Goal: Information Seeking & Learning: Check status

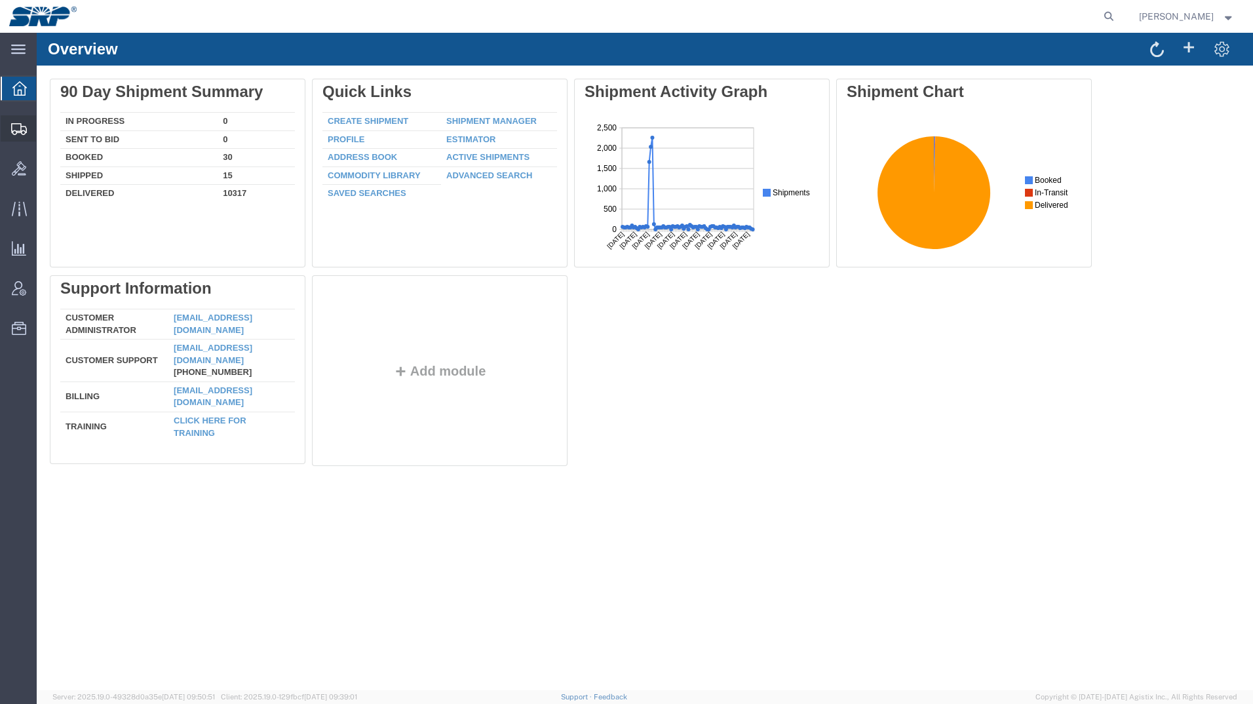
click at [20, 125] on icon at bounding box center [19, 129] width 16 height 12
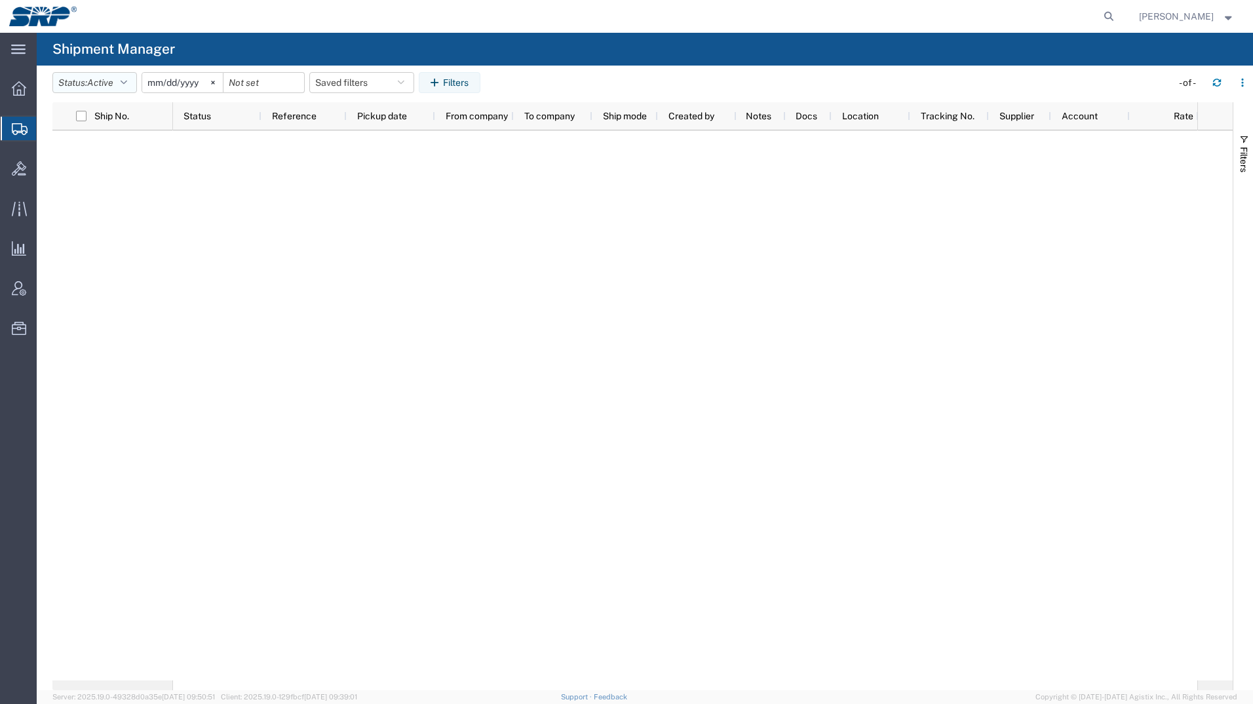
click at [121, 88] on button "Status: Active" at bounding box center [94, 82] width 85 height 21
click at [107, 149] on span "All" at bounding box center [129, 152] width 153 height 20
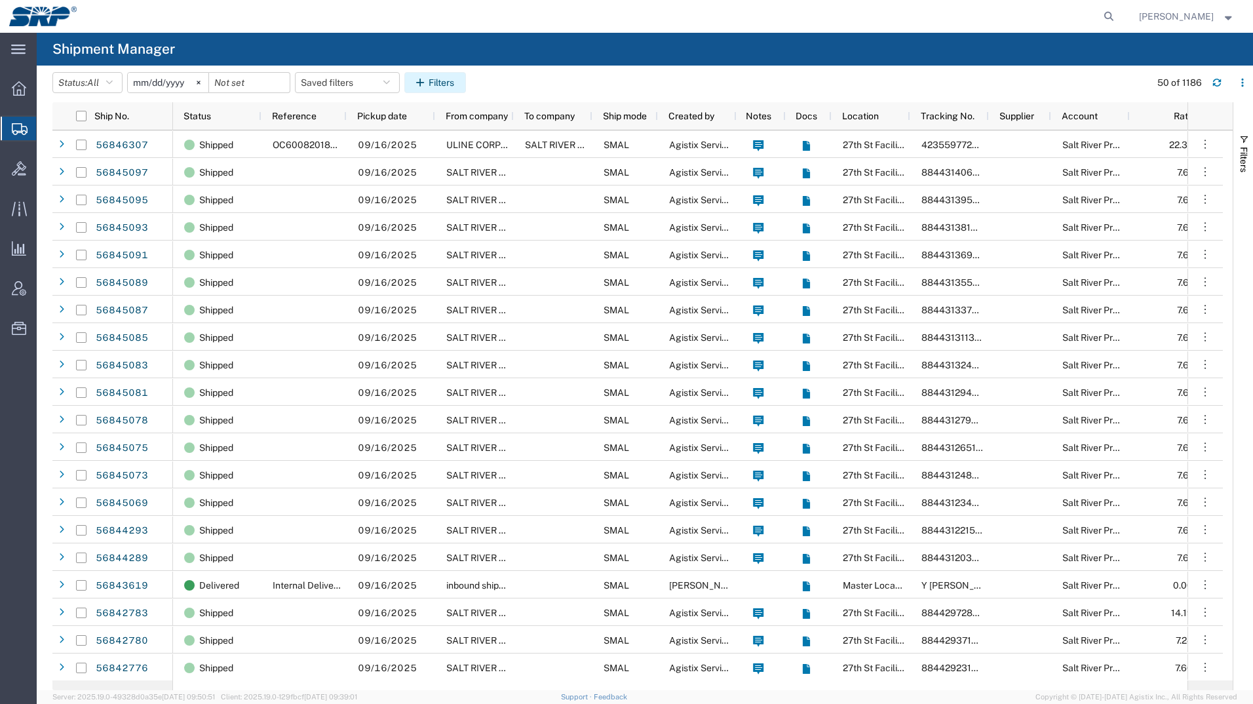
click at [452, 77] on button "Filters" at bounding box center [436, 82] width 62 height 21
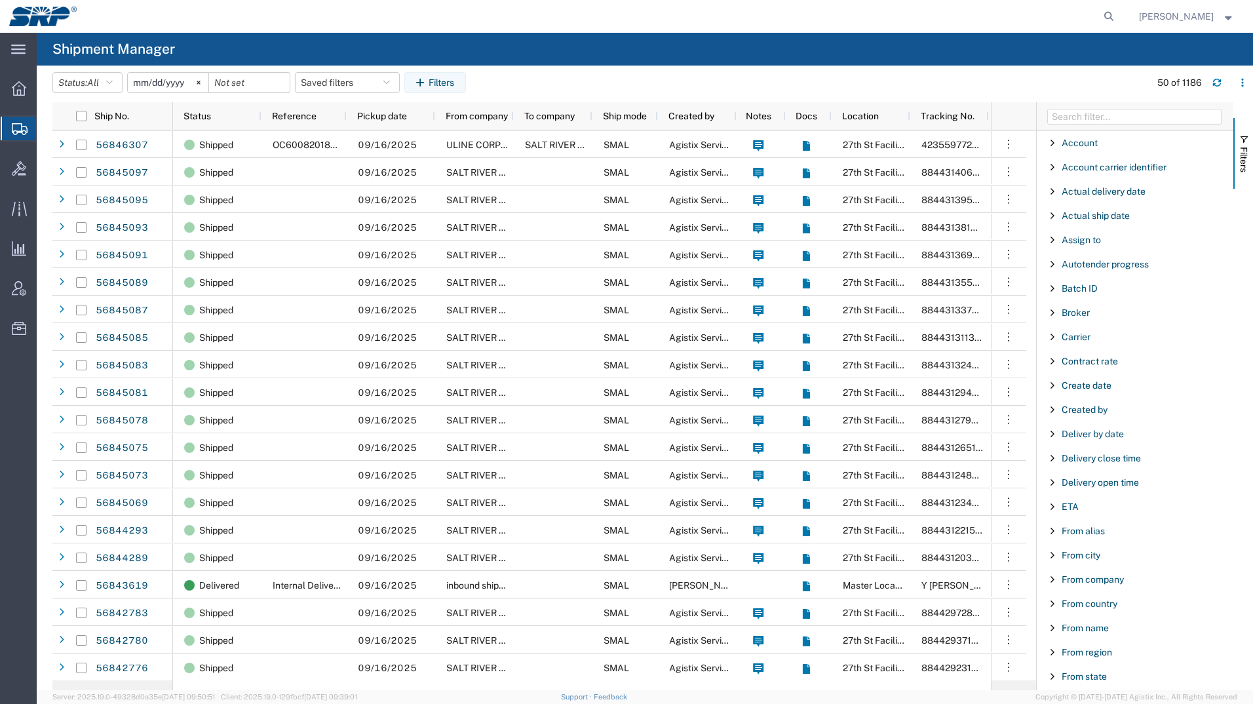
click at [1086, 403] on div "Created by" at bounding box center [1135, 410] width 197 height 24
click at [1111, 445] on div "starts with" at bounding box center [1136, 443] width 150 height 10
click at [1097, 463] on input "Filter Value" at bounding box center [1140, 465] width 172 height 16
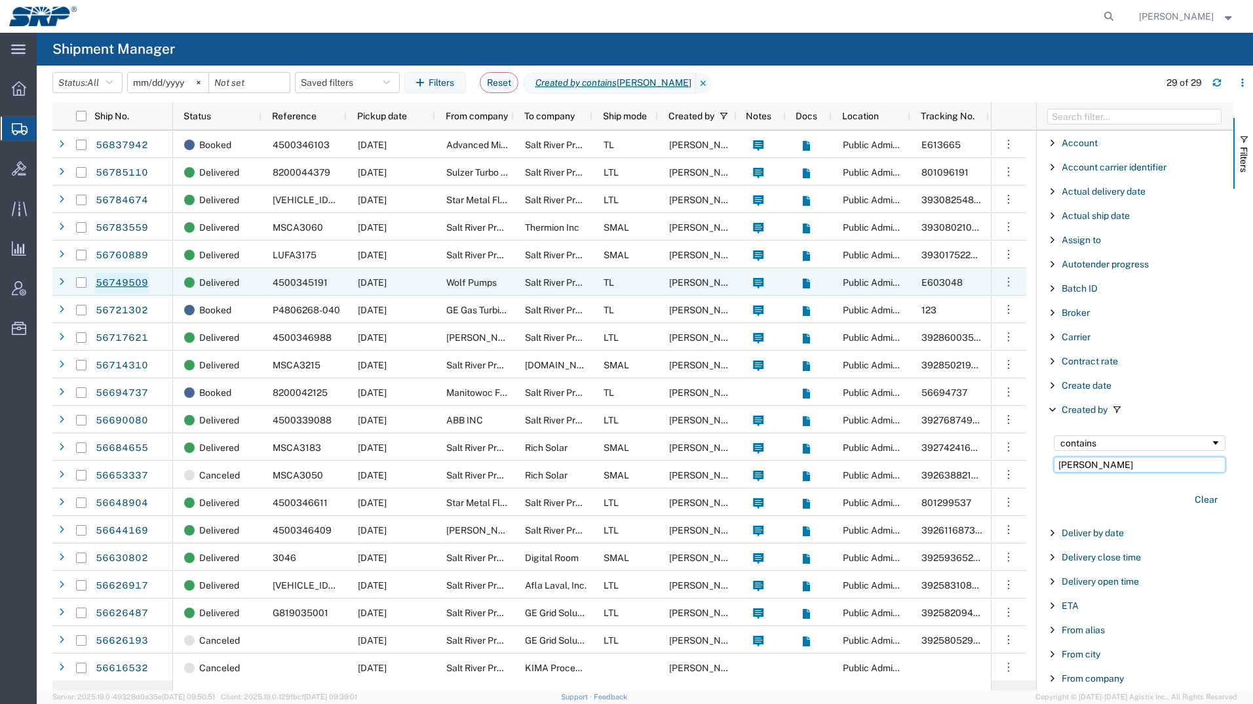
type input "[PERSON_NAME]"
click at [113, 279] on link "56749509" at bounding box center [122, 283] width 54 height 21
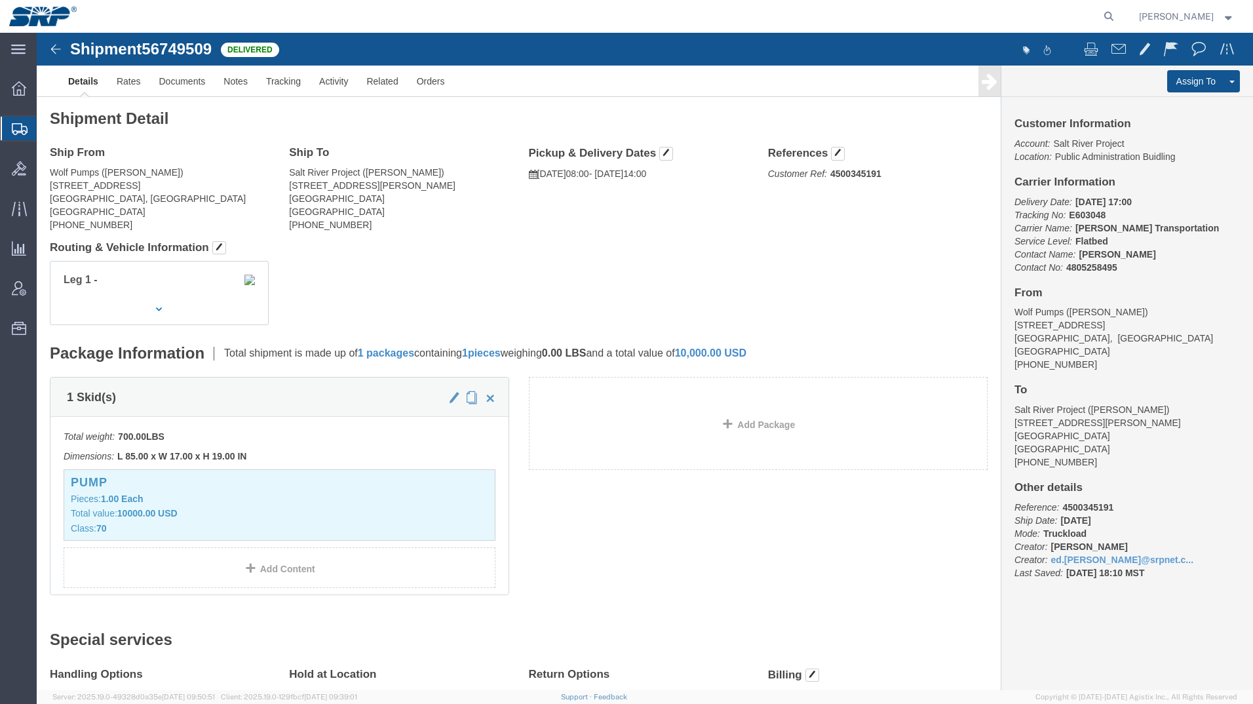
click img
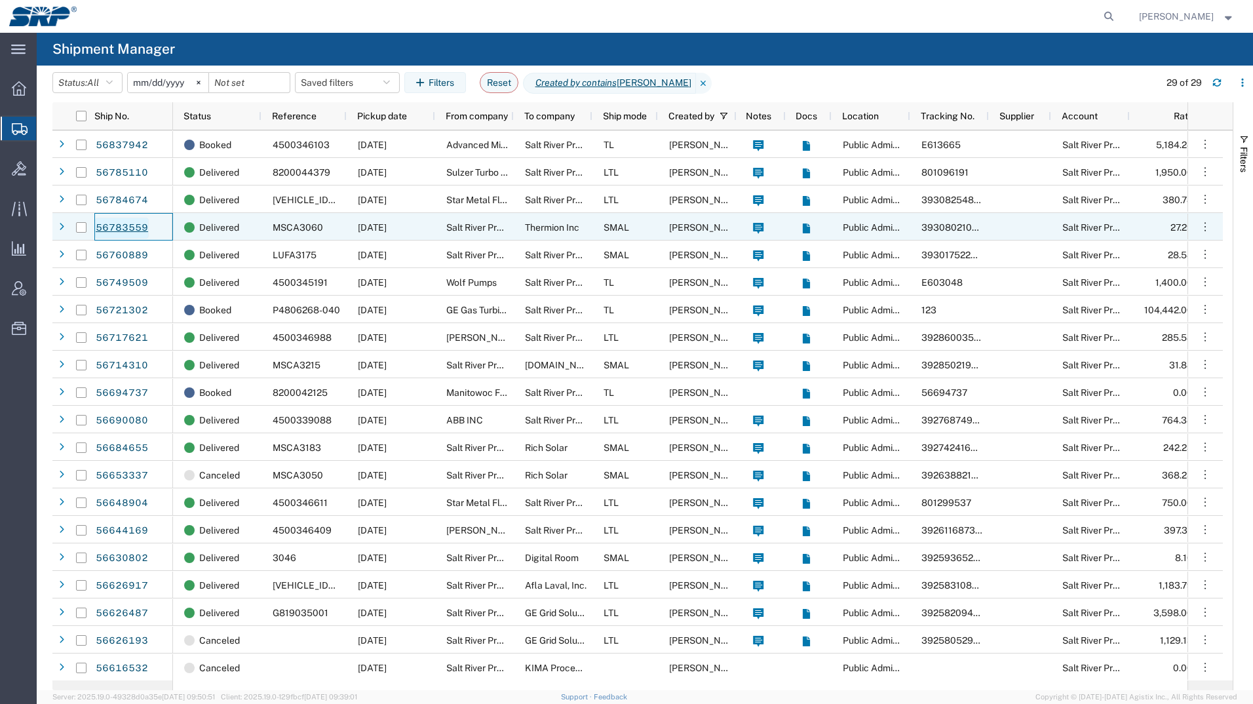
click at [106, 233] on link "56783559" at bounding box center [122, 228] width 54 height 21
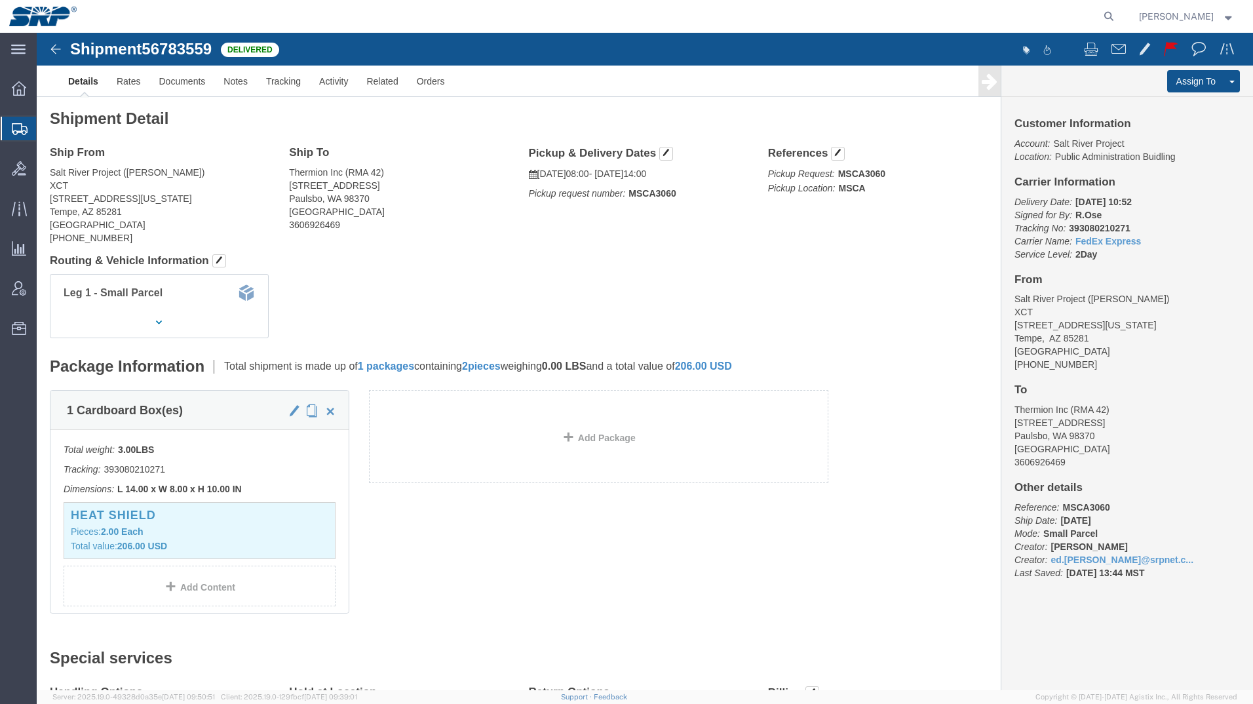
click img
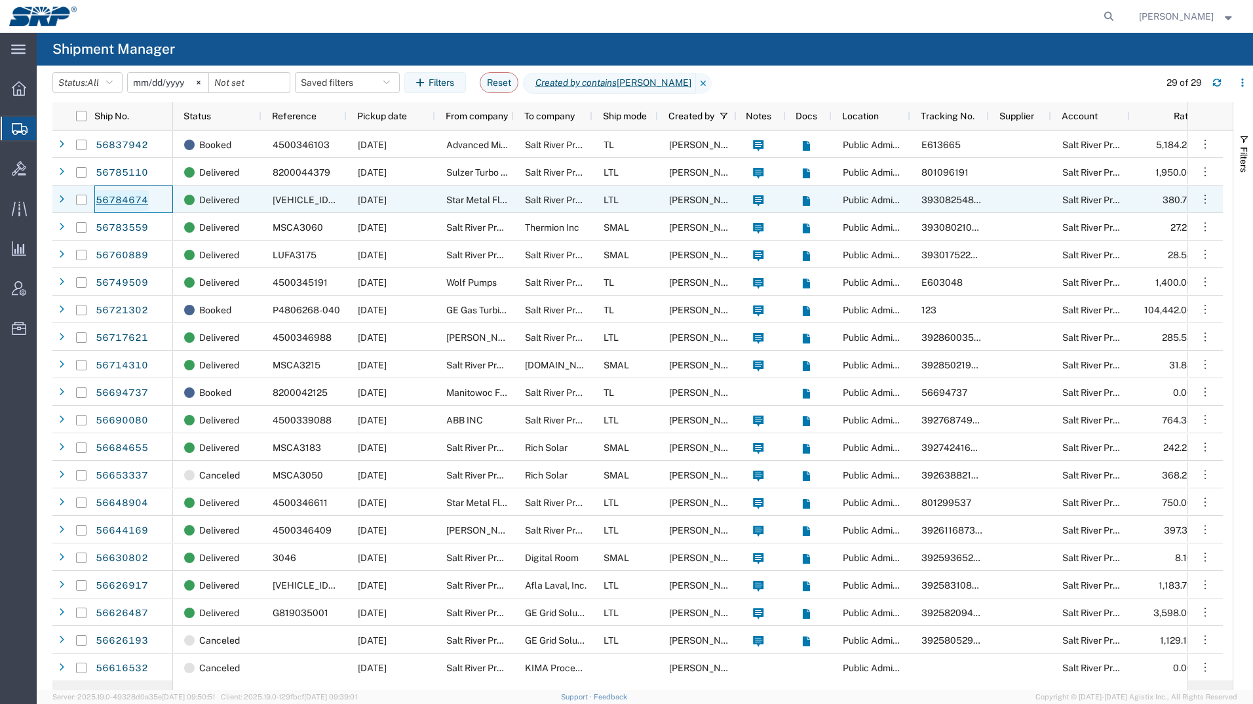
click at [100, 197] on link "56784674" at bounding box center [122, 200] width 54 height 21
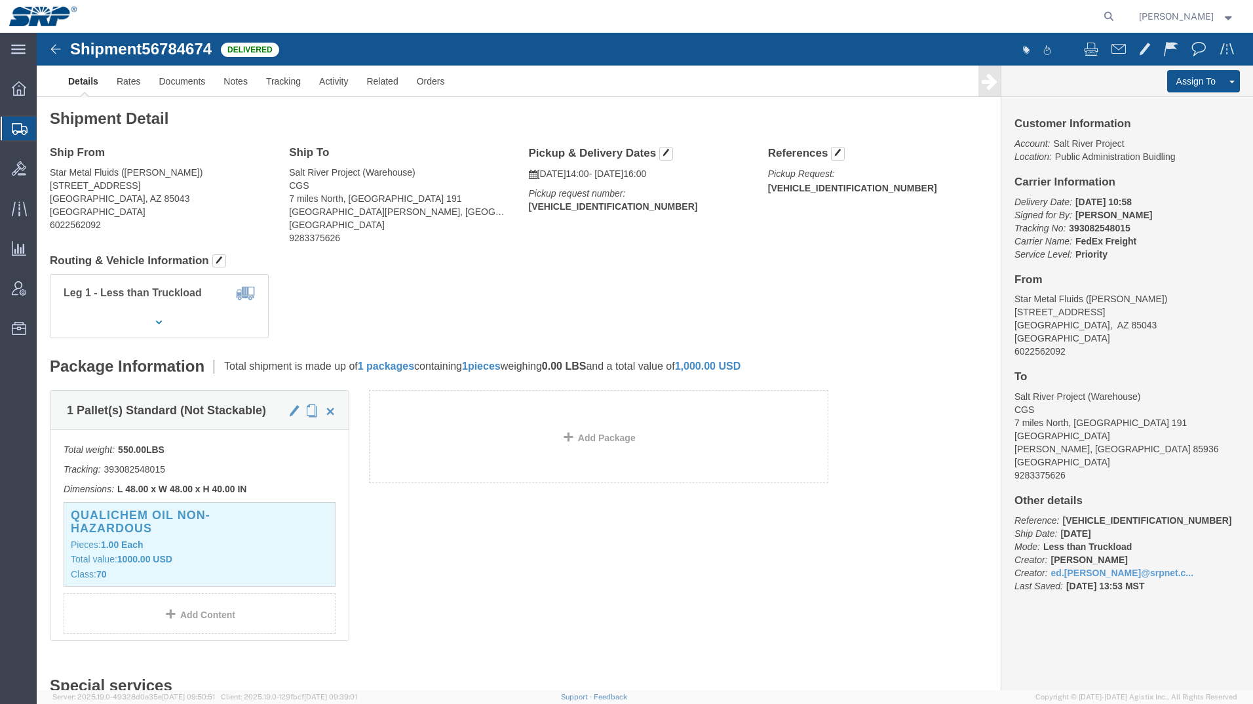
click img
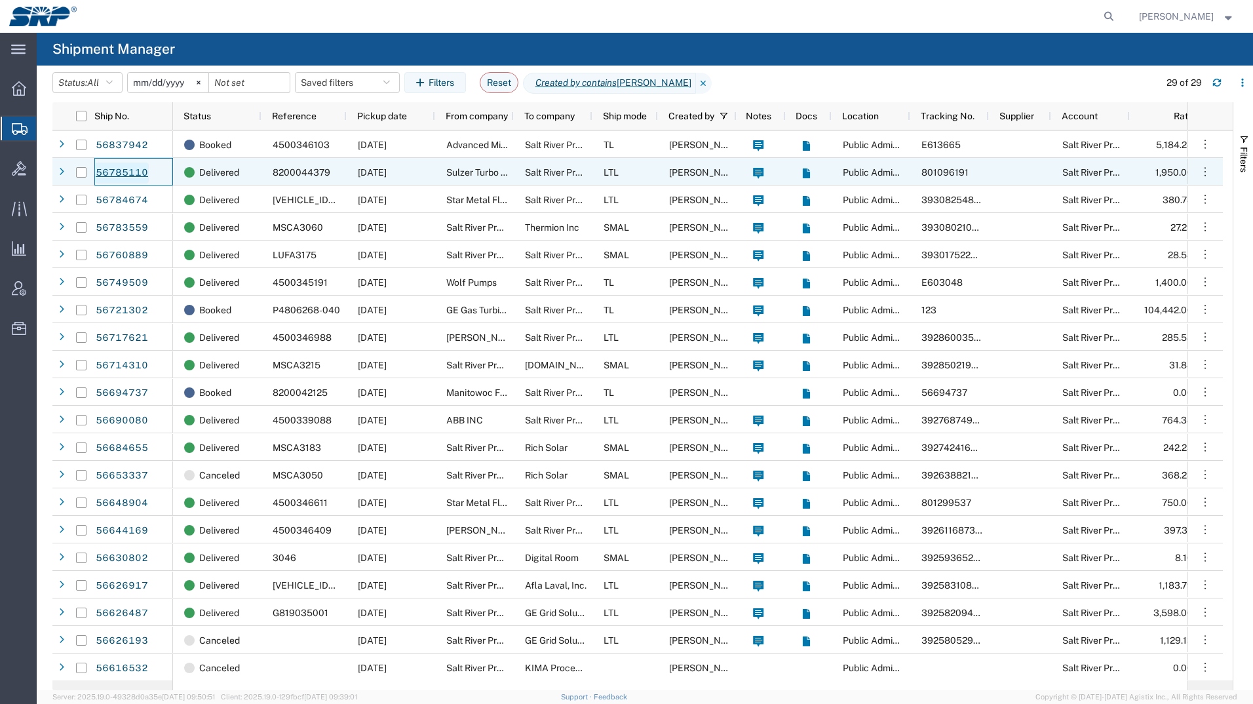
click at [144, 178] on link "56785110" at bounding box center [122, 173] width 54 height 21
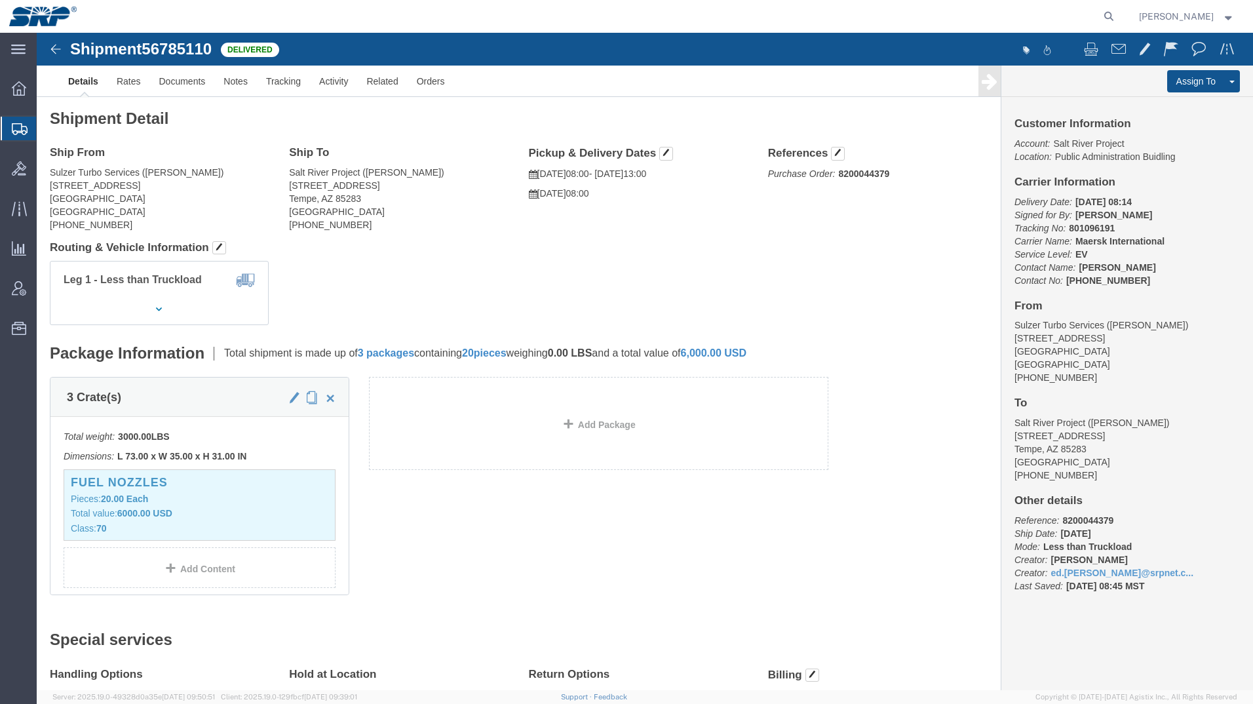
click at [15, 136] on div at bounding box center [19, 129] width 37 height 24
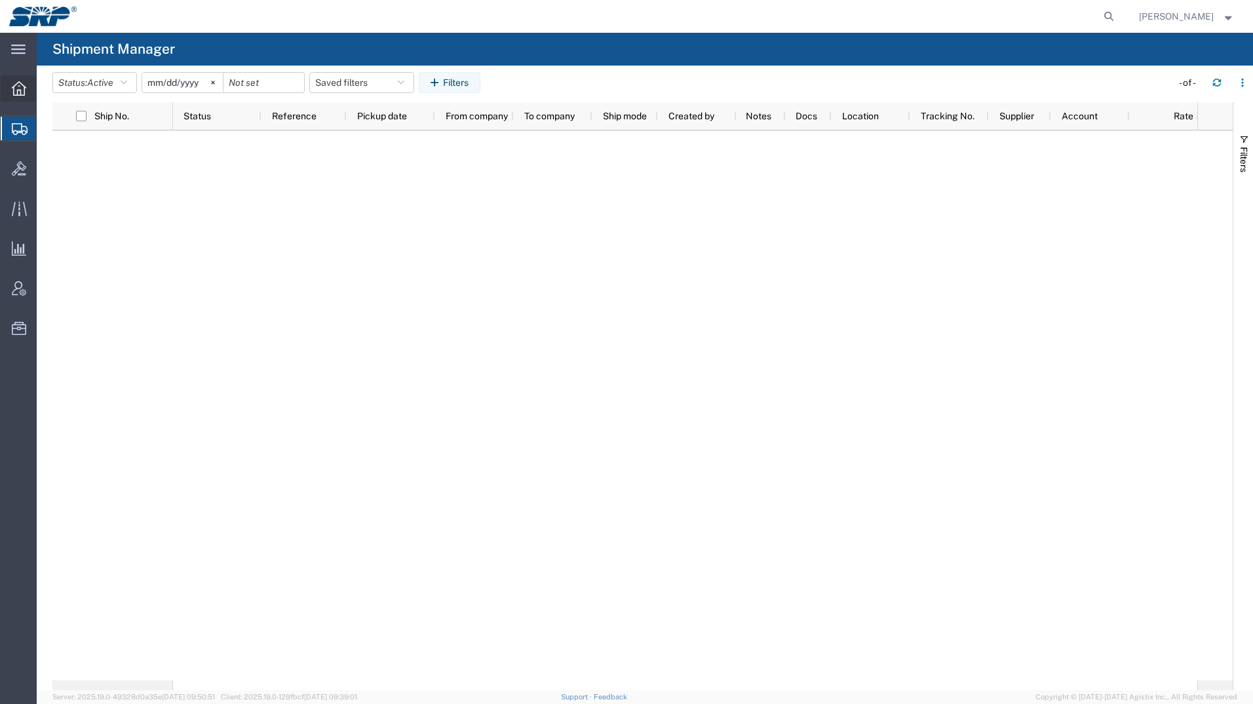
click at [23, 94] on icon at bounding box center [19, 88] width 14 height 14
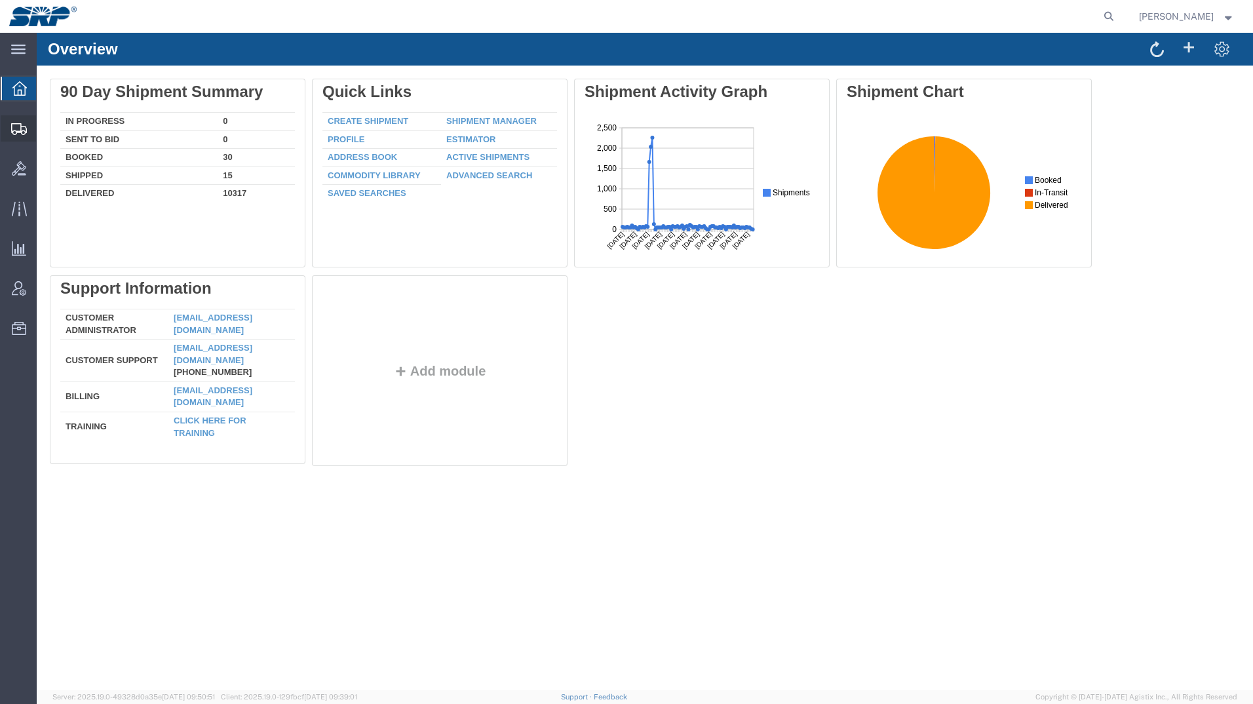
click at [20, 129] on icon at bounding box center [19, 129] width 16 height 12
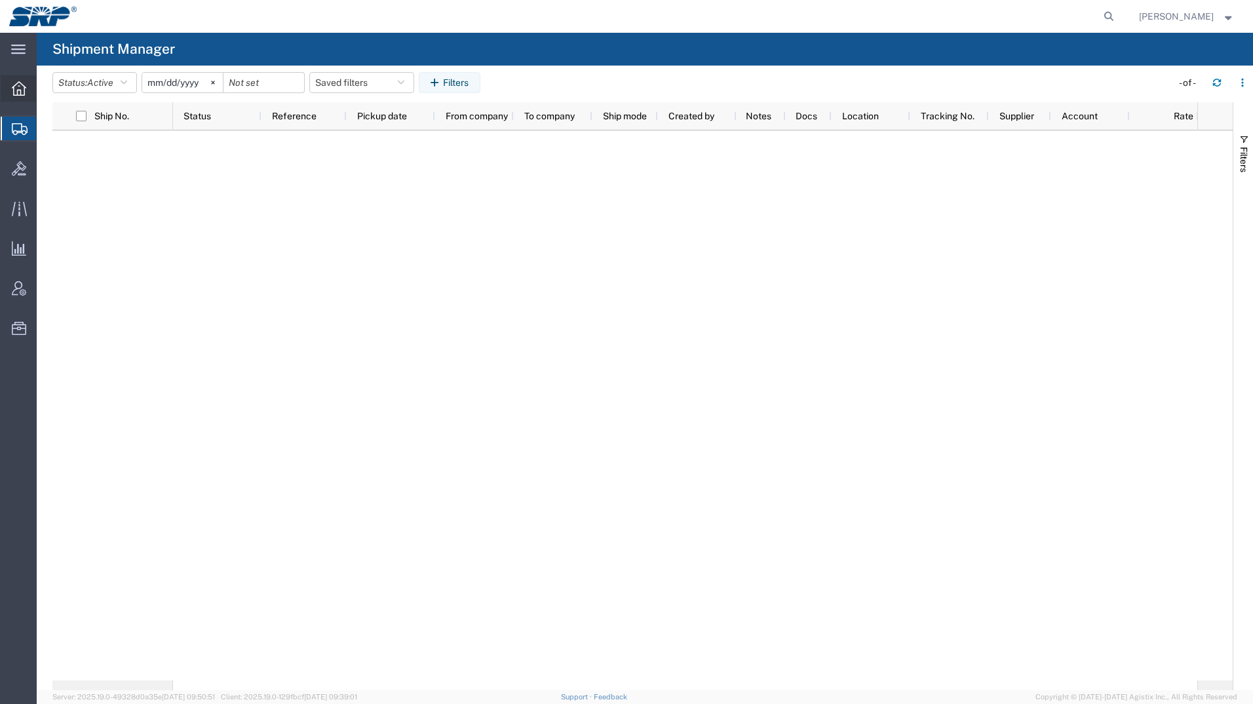
click at [12, 91] on icon at bounding box center [19, 88] width 14 height 14
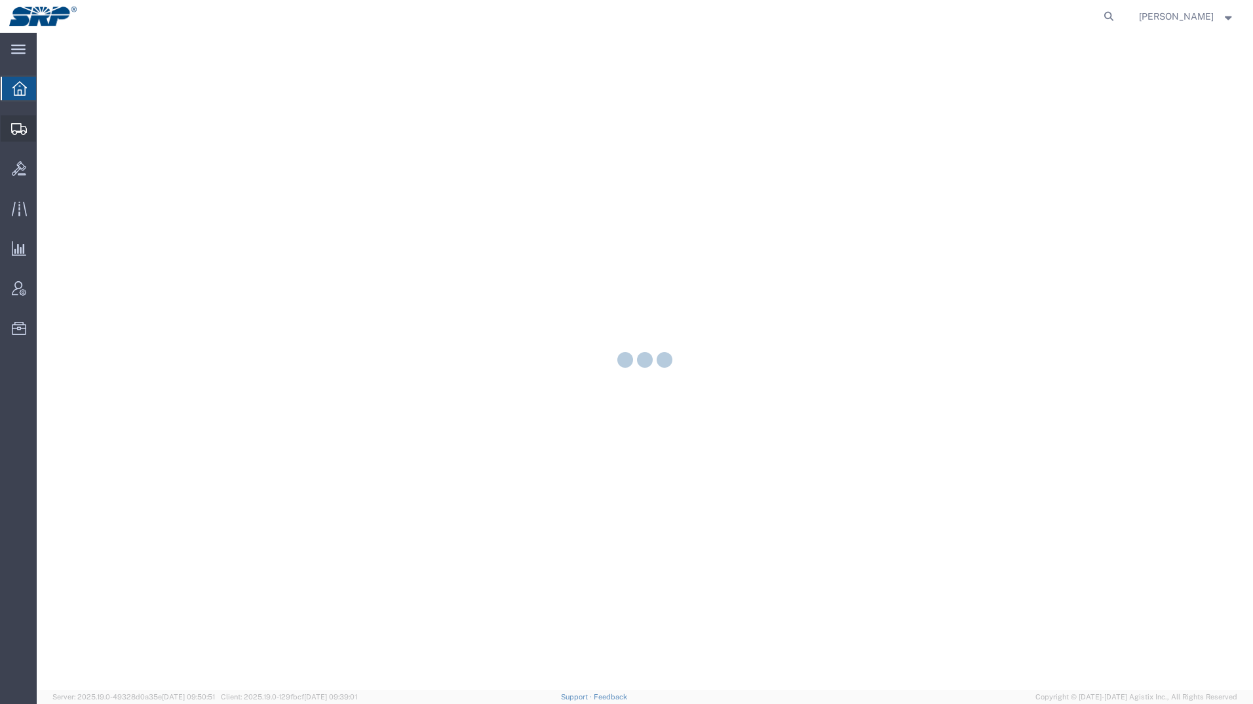
click at [20, 127] on icon at bounding box center [19, 129] width 16 height 12
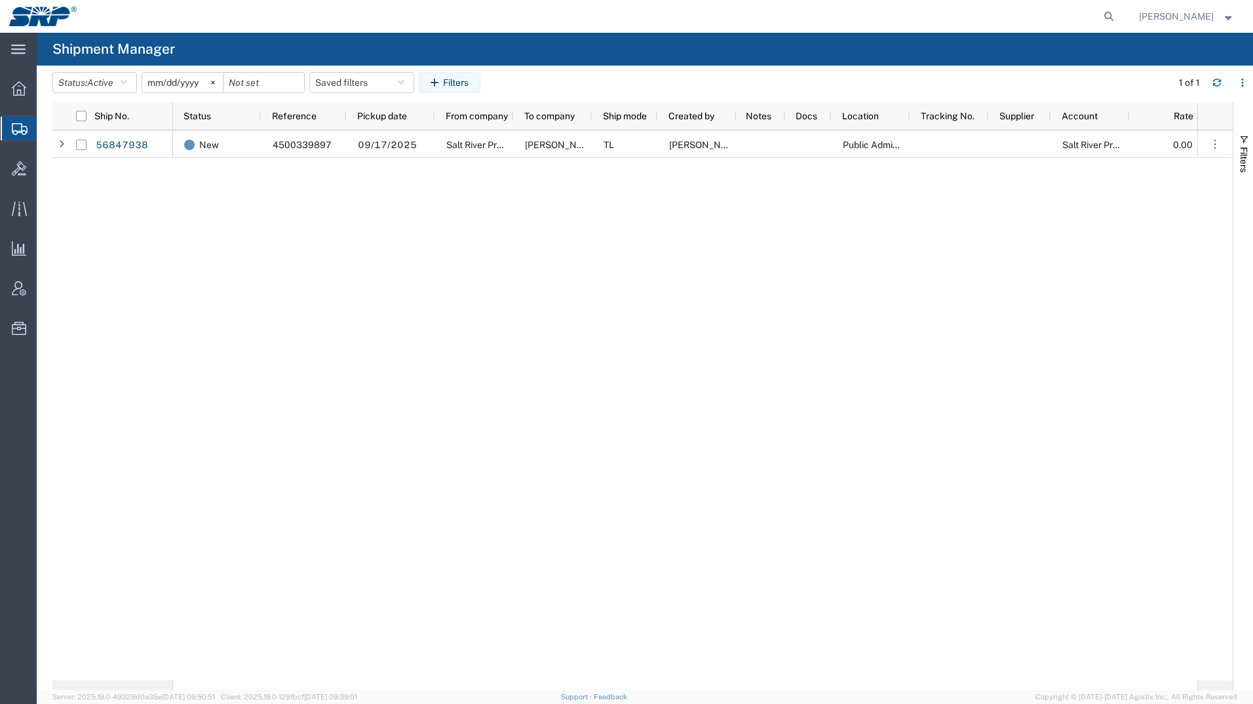
drag, startPoint x: 19, startPoint y: 93, endPoint x: 14, endPoint y: 103, distance: 11.1
click at [19, 93] on icon at bounding box center [19, 88] width 14 height 14
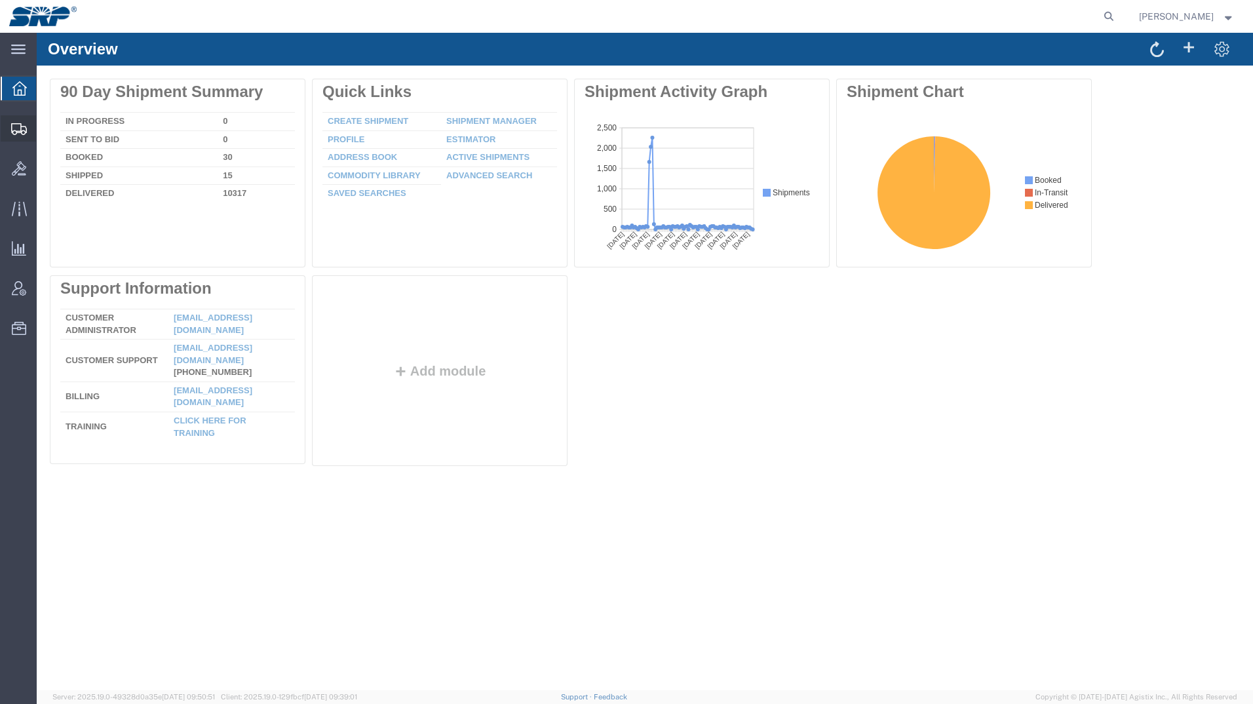
click at [8, 128] on div at bounding box center [19, 128] width 37 height 26
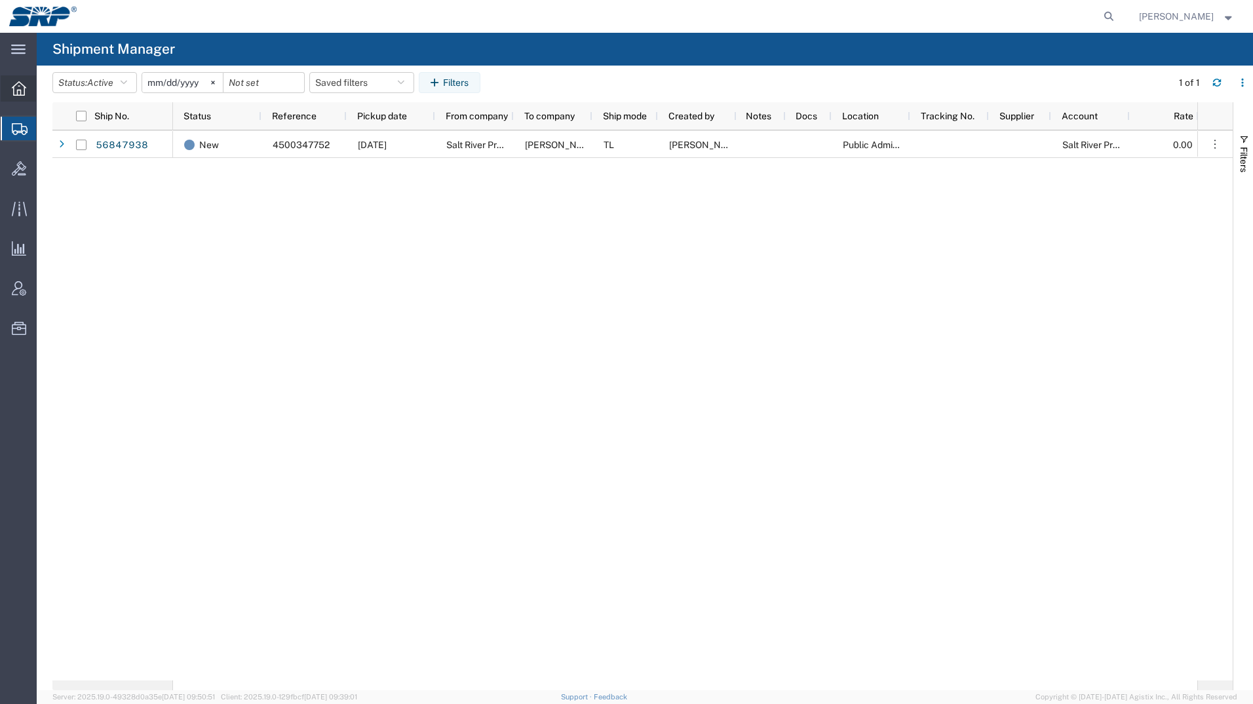
click at [16, 85] on icon at bounding box center [19, 88] width 14 height 14
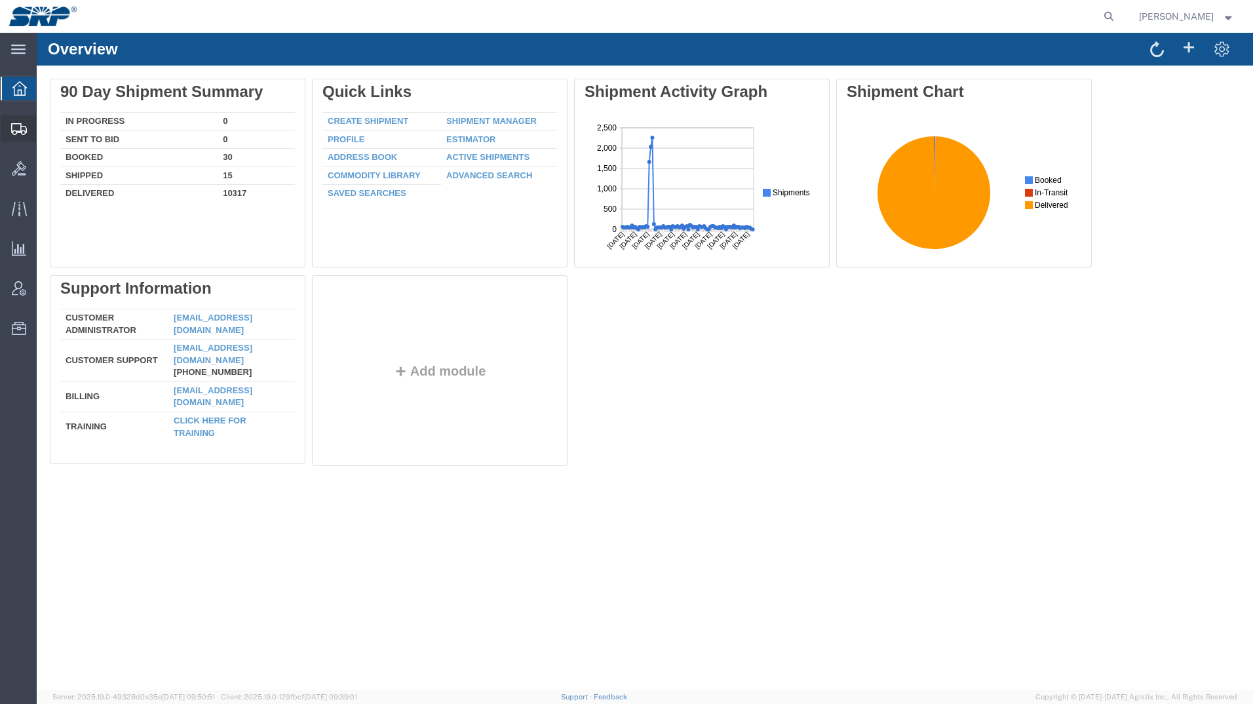
click at [16, 129] on icon at bounding box center [19, 129] width 16 height 12
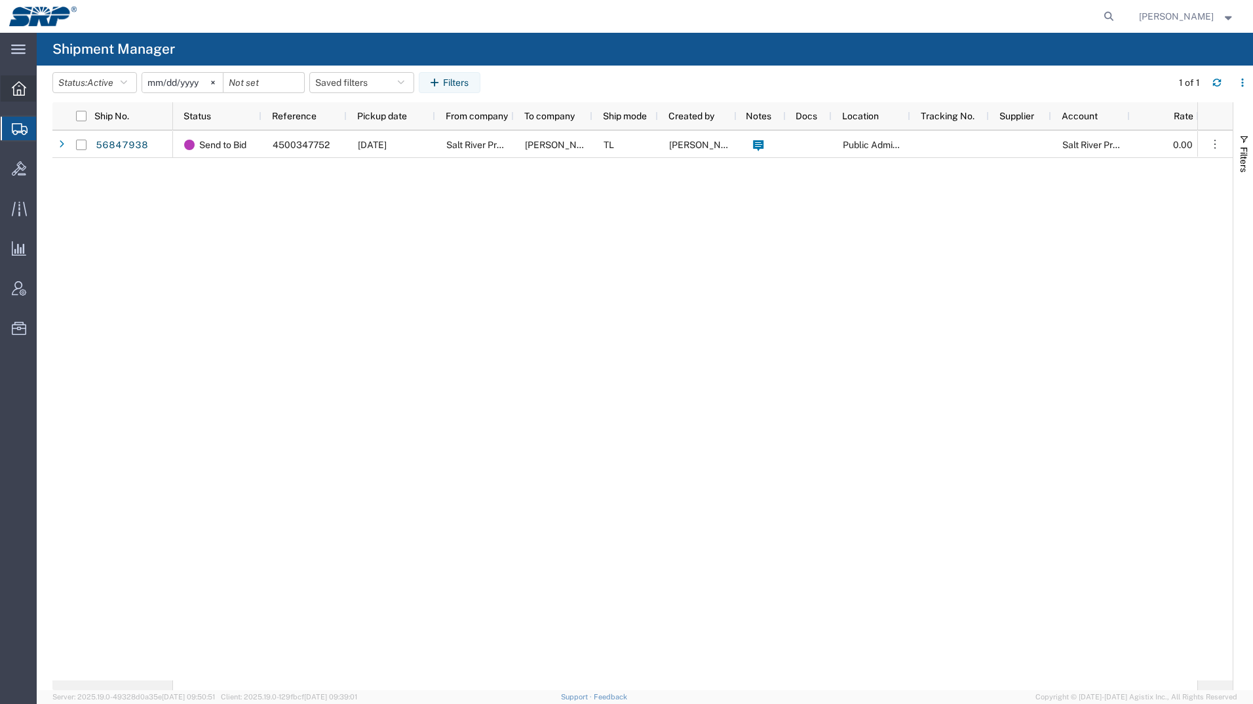
click at [20, 90] on icon at bounding box center [19, 88] width 14 height 14
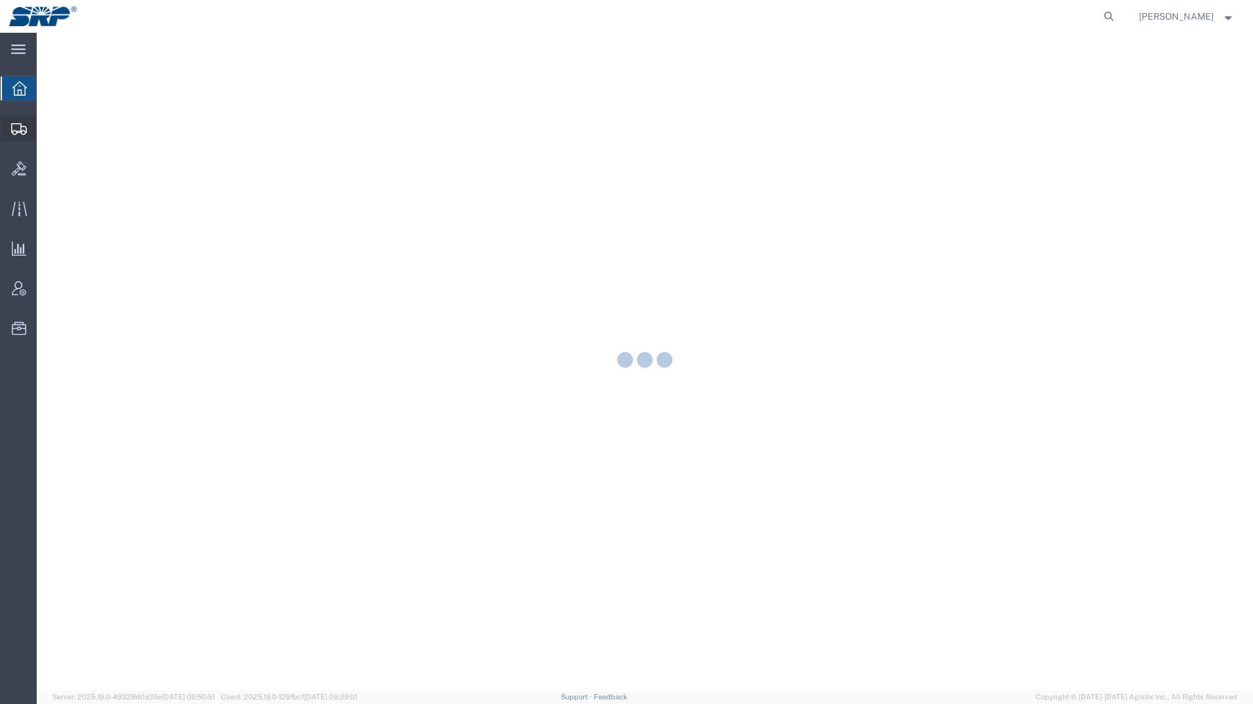
click at [14, 132] on icon at bounding box center [19, 129] width 16 height 12
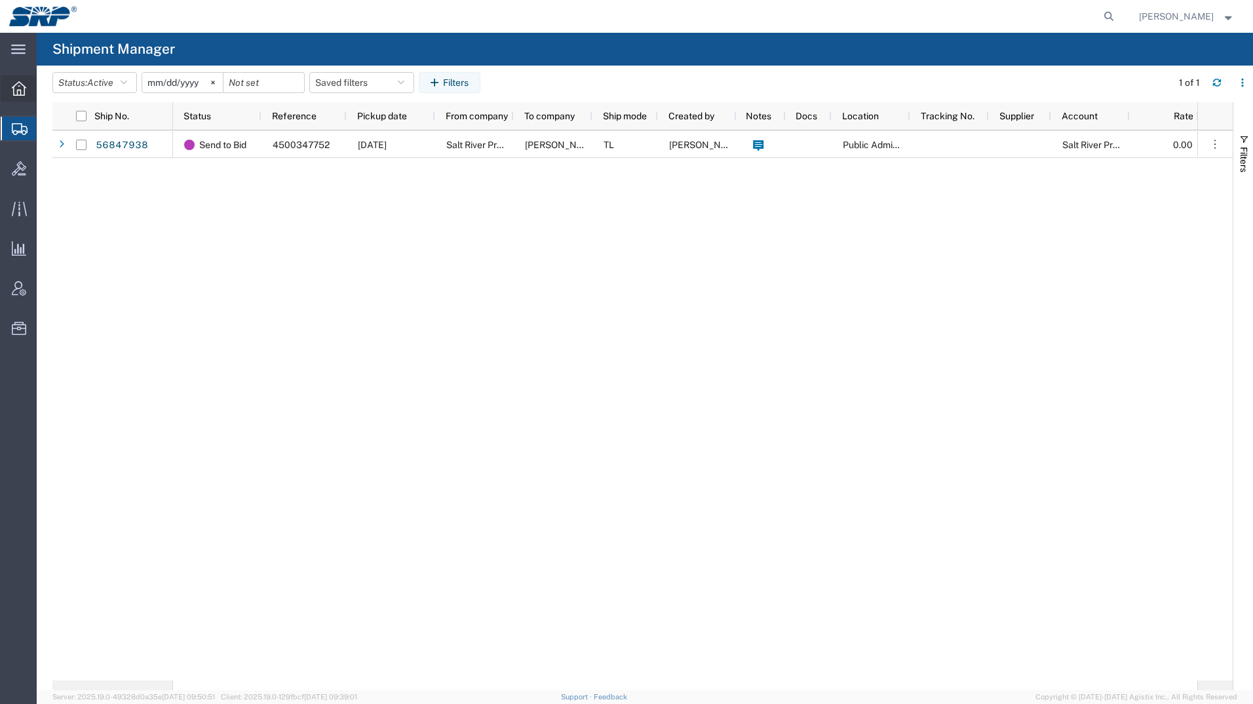
click at [16, 87] on icon at bounding box center [19, 88] width 14 height 14
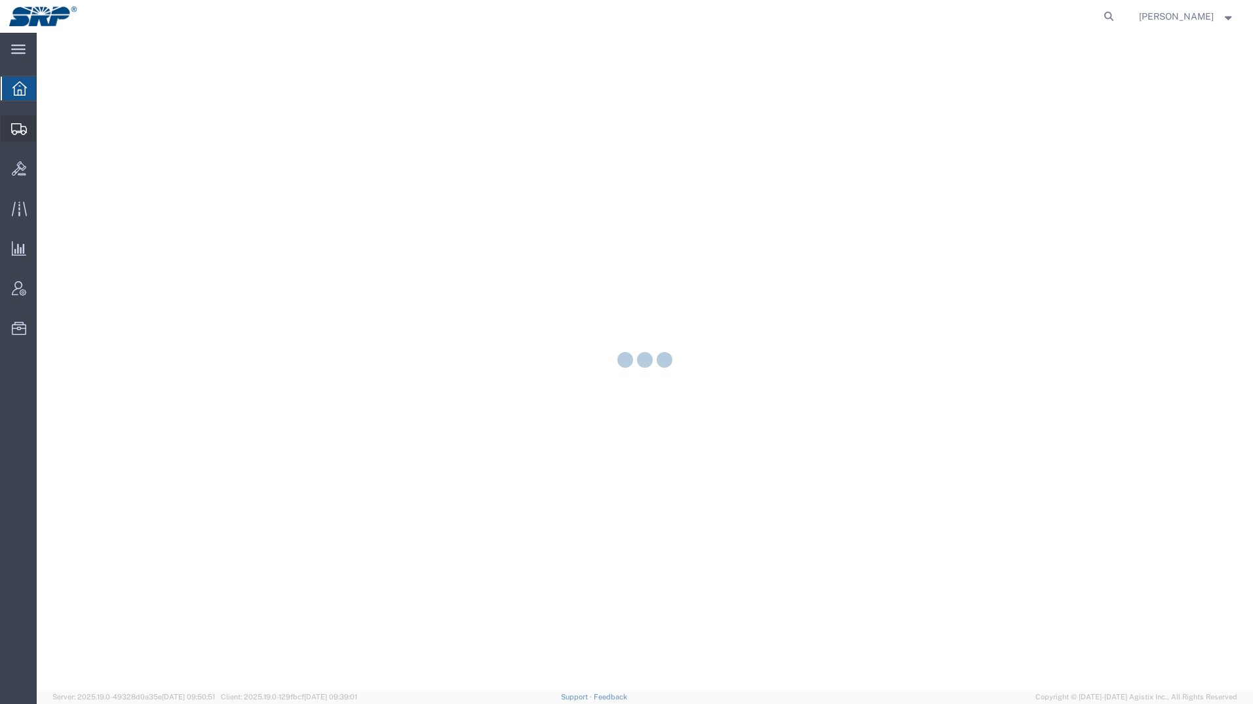
click at [18, 128] on icon at bounding box center [19, 129] width 16 height 12
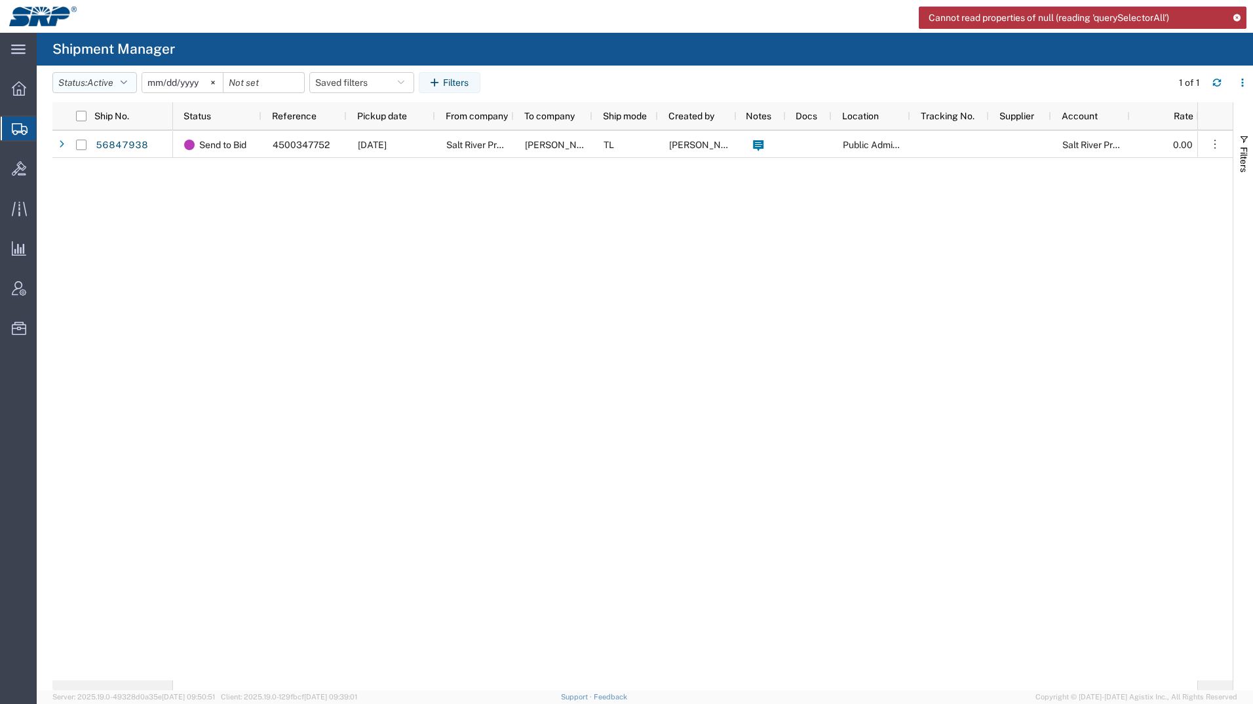
click at [126, 85] on icon "button" at bounding box center [124, 82] width 7 height 9
click at [87, 147] on span "All" at bounding box center [129, 152] width 153 height 20
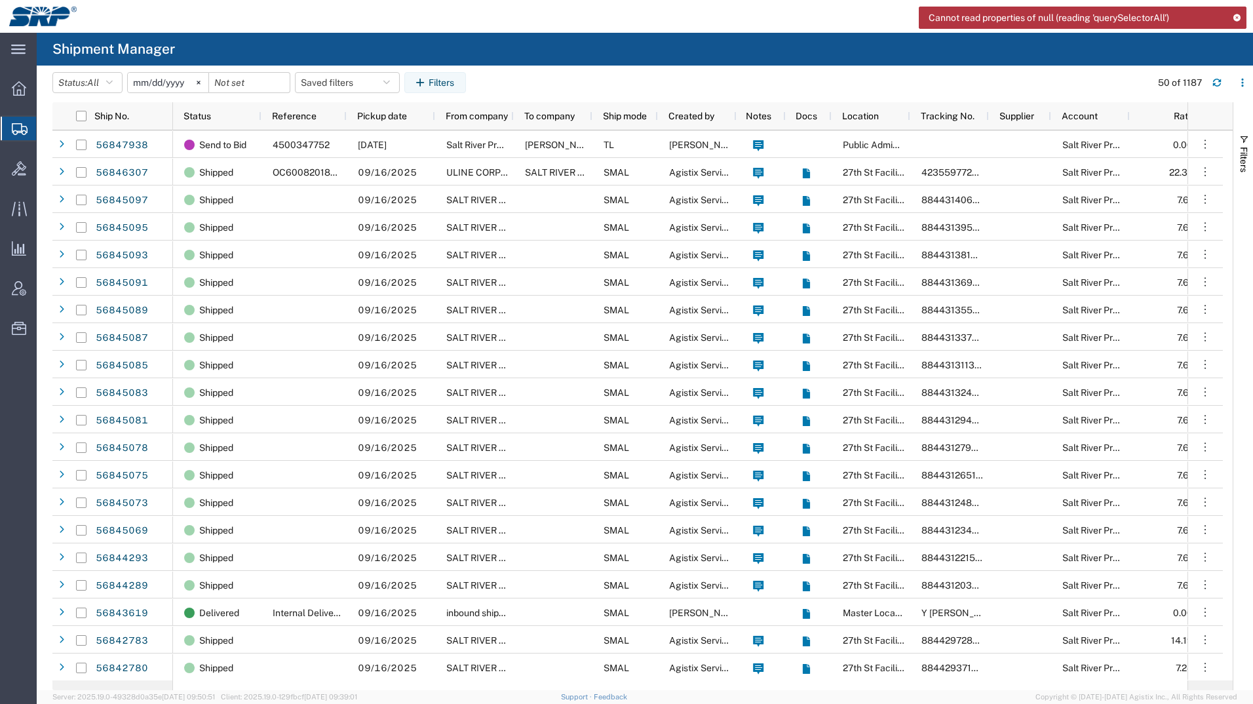
click at [20, 128] on icon at bounding box center [20, 129] width 16 height 12
click at [17, 92] on icon at bounding box center [19, 88] width 14 height 14
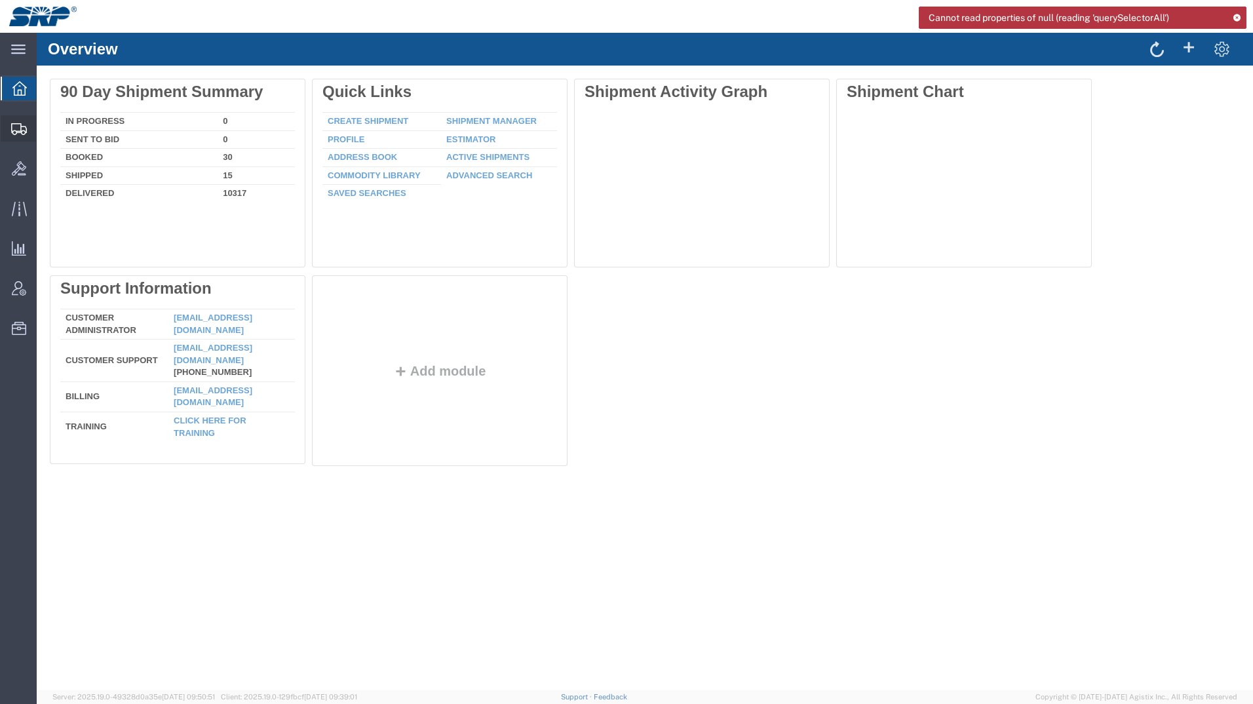
click at [22, 133] on icon at bounding box center [19, 129] width 16 height 12
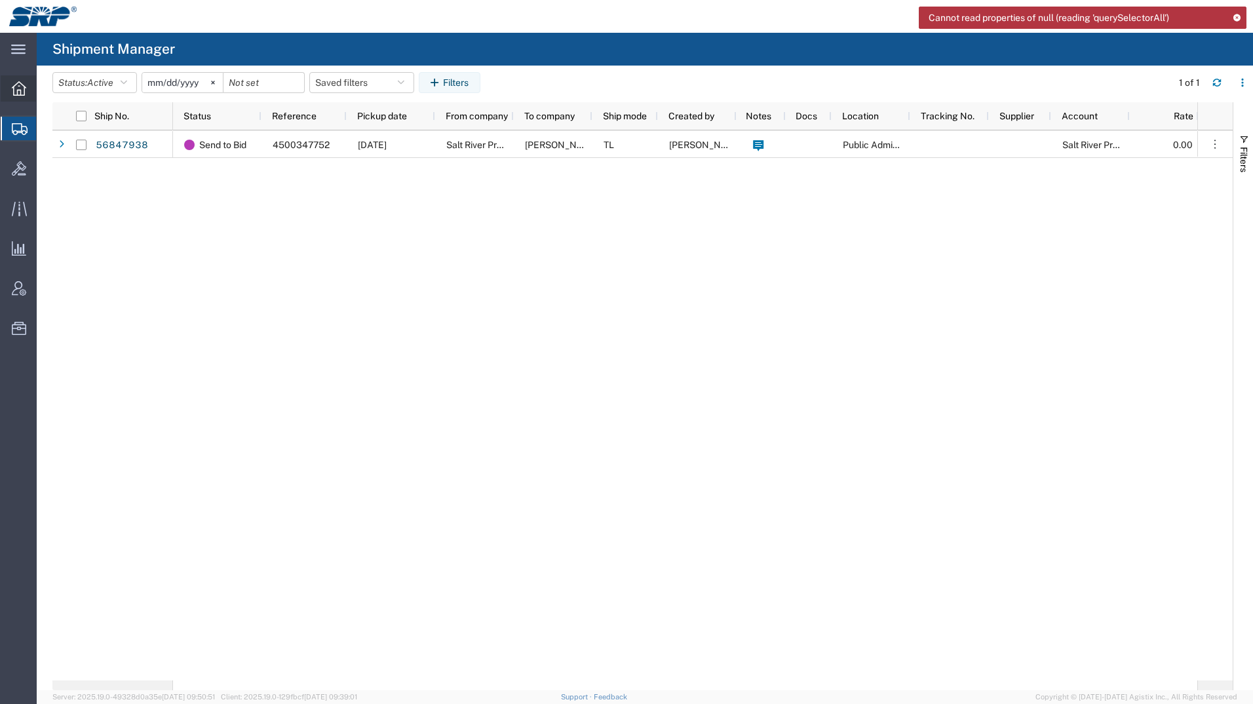
click at [20, 77] on div at bounding box center [19, 88] width 37 height 26
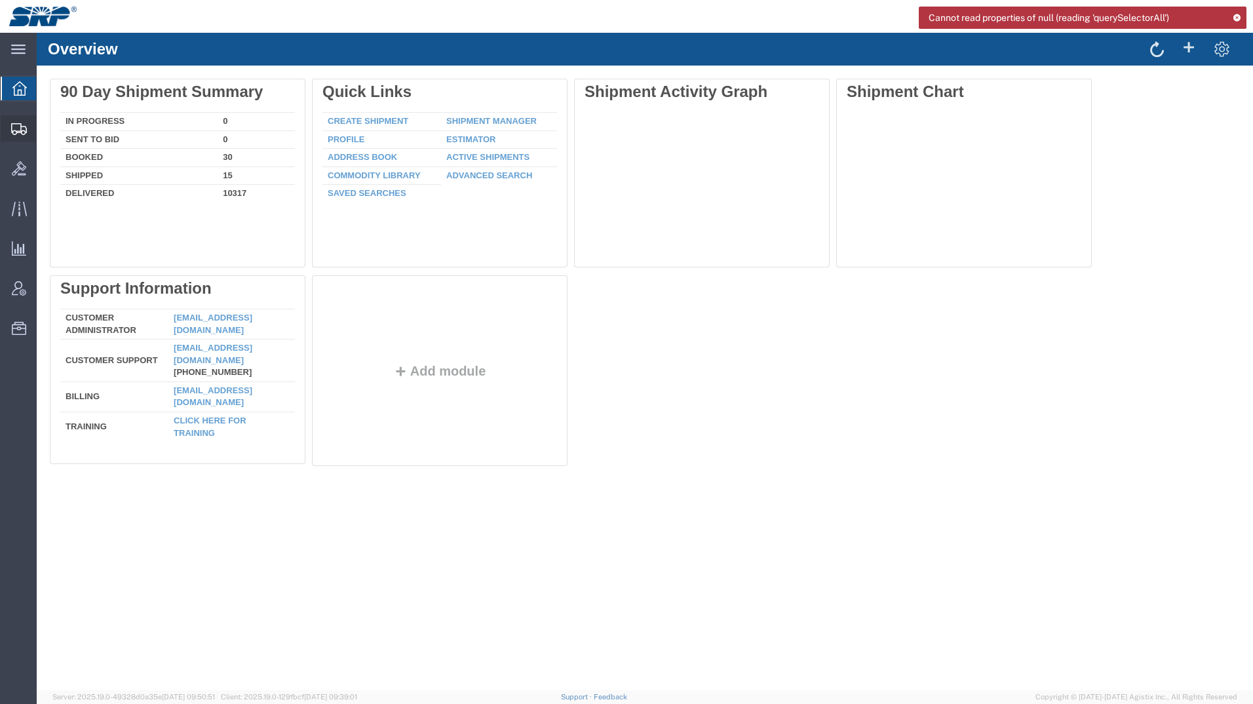
click at [14, 132] on icon at bounding box center [19, 129] width 16 height 12
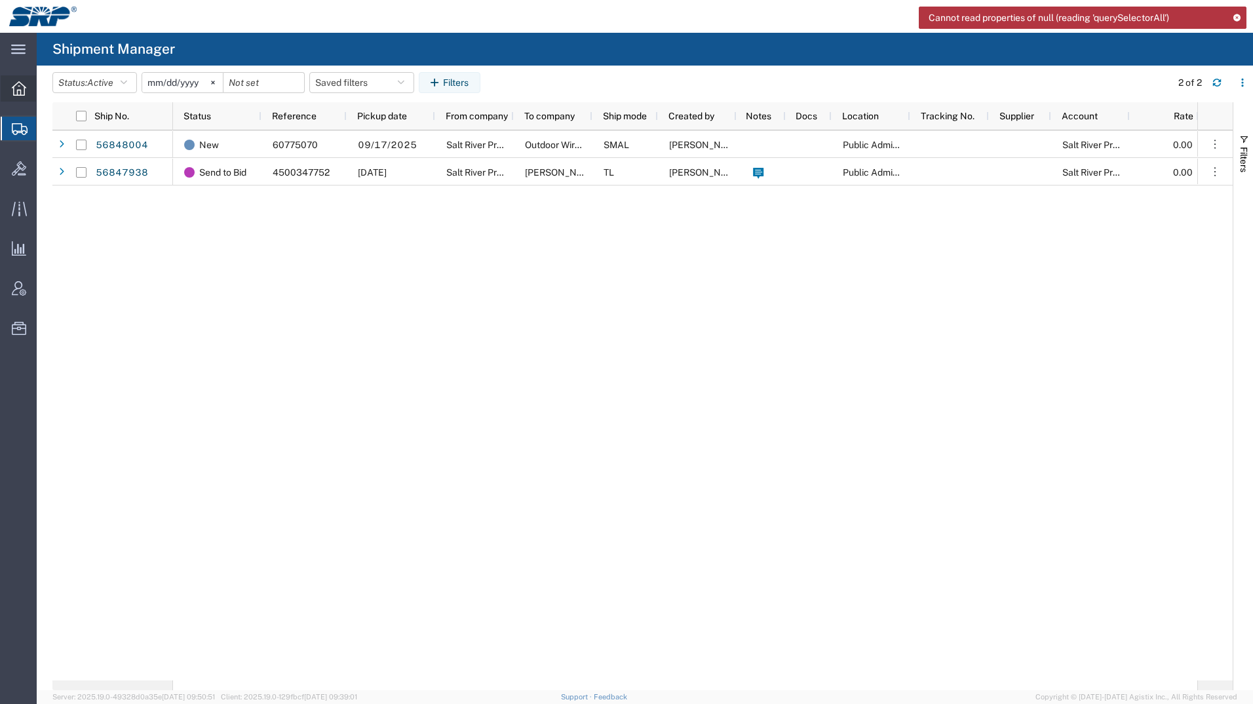
click at [24, 94] on icon at bounding box center [19, 88] width 14 height 14
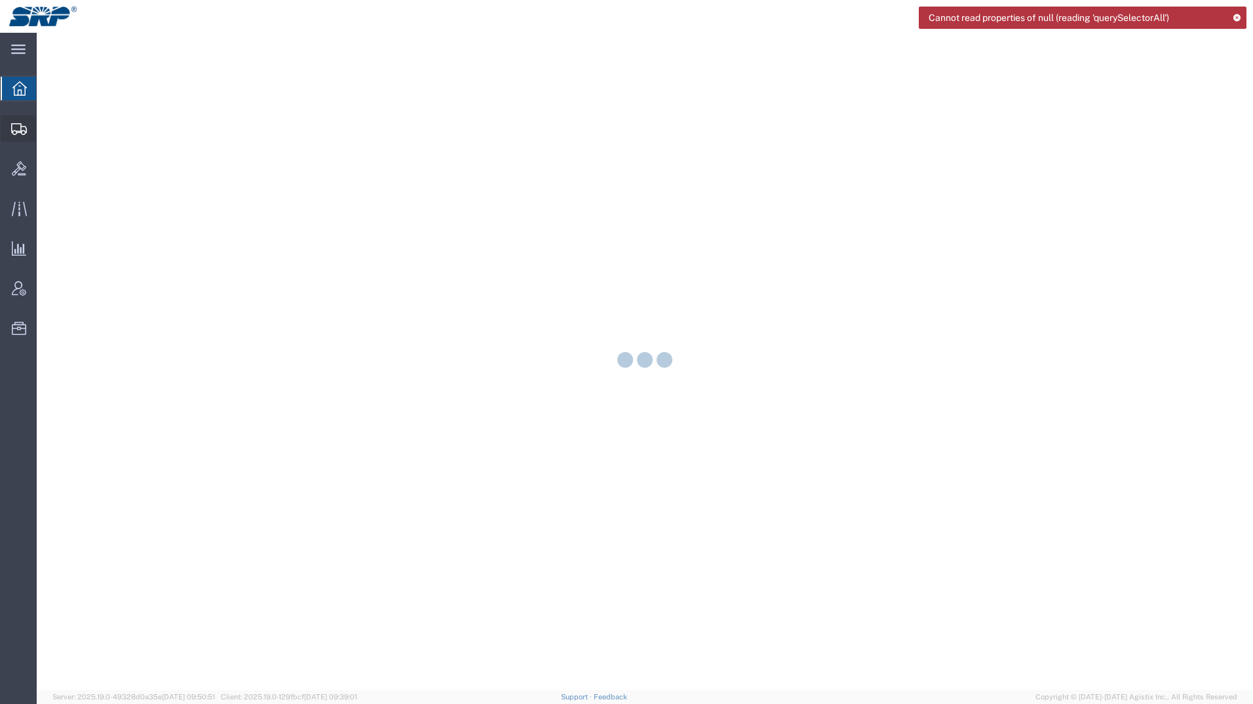
click at [14, 131] on icon at bounding box center [19, 129] width 16 height 12
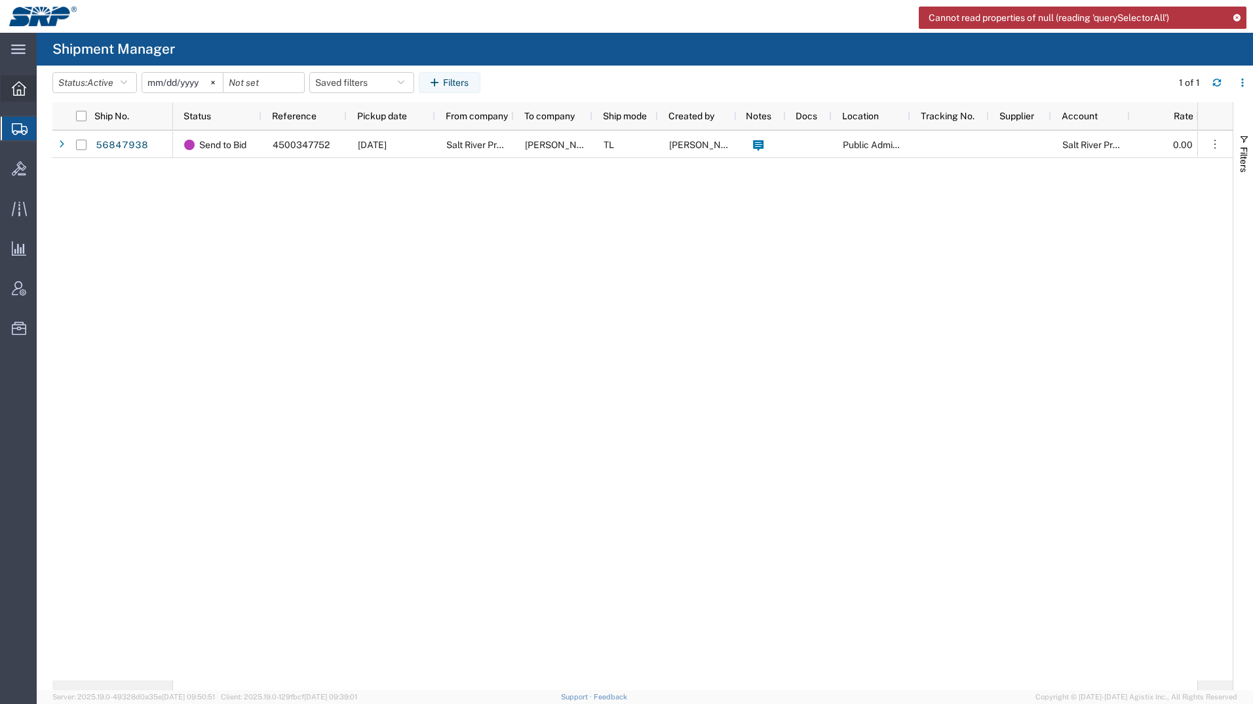
click at [14, 88] on icon at bounding box center [19, 88] width 14 height 14
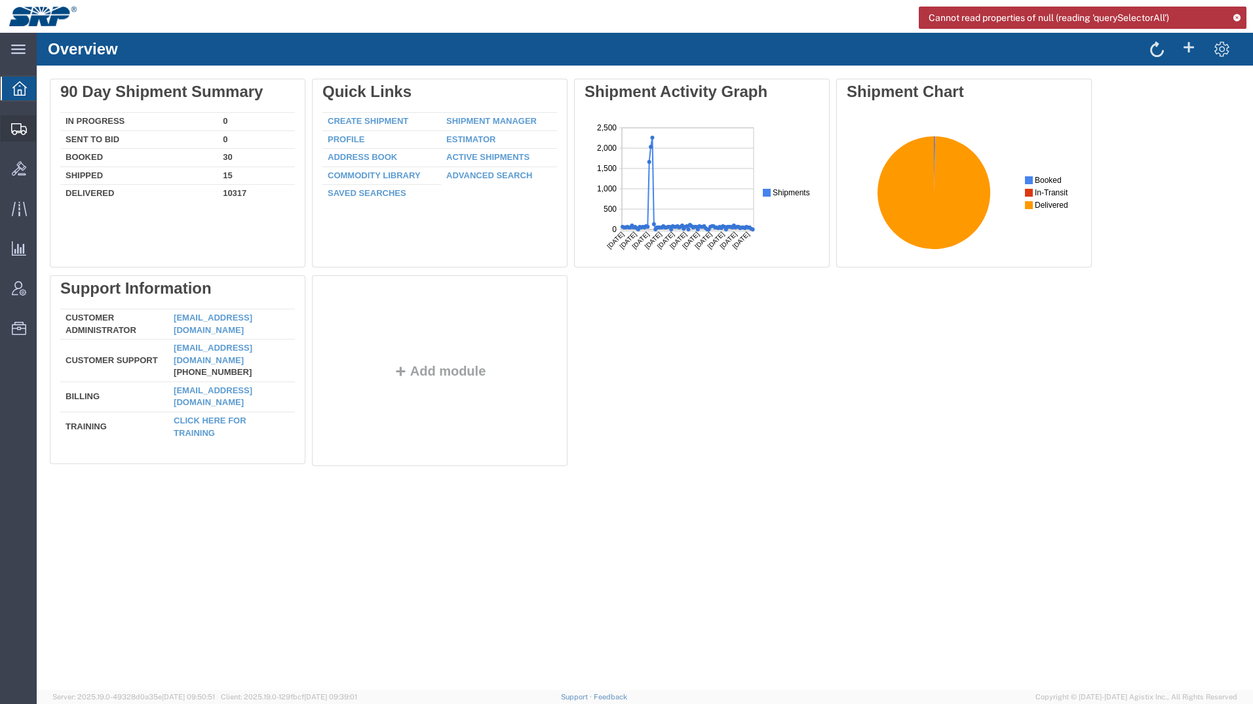
click at [21, 127] on icon at bounding box center [19, 129] width 16 height 12
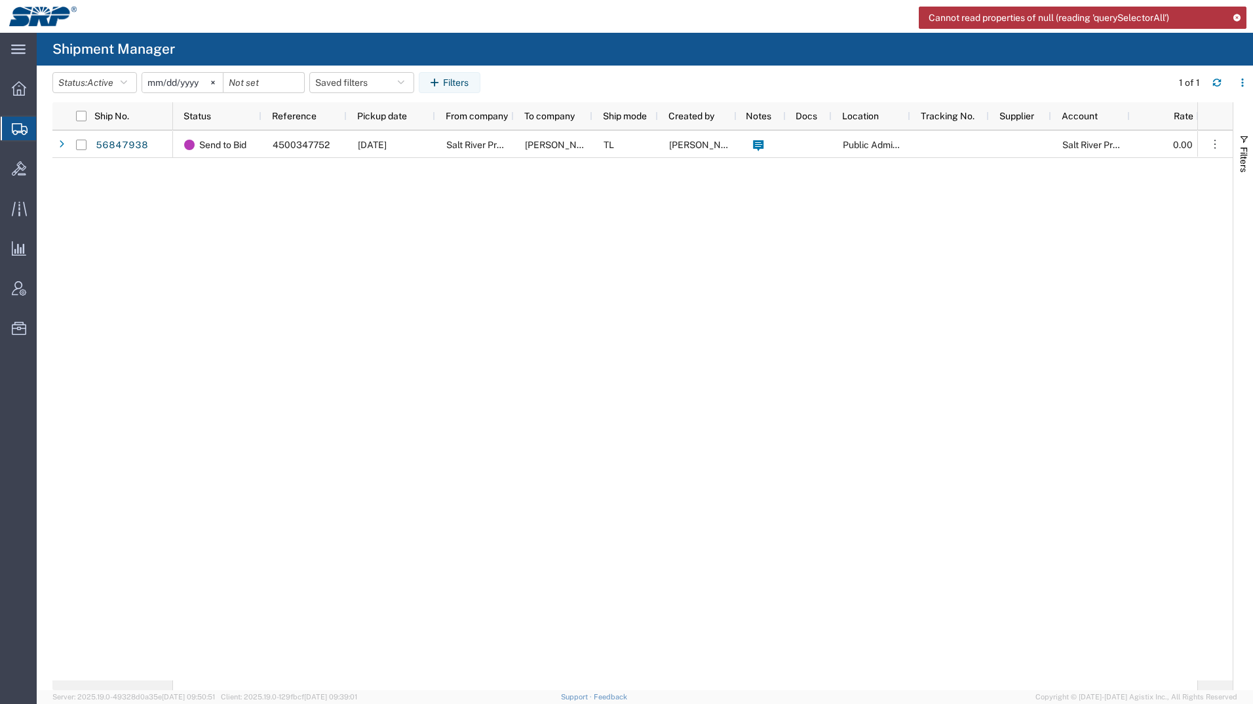
click at [1240, 20] on icon at bounding box center [1237, 17] width 9 height 7
